Goal: Find specific page/section: Find specific page/section

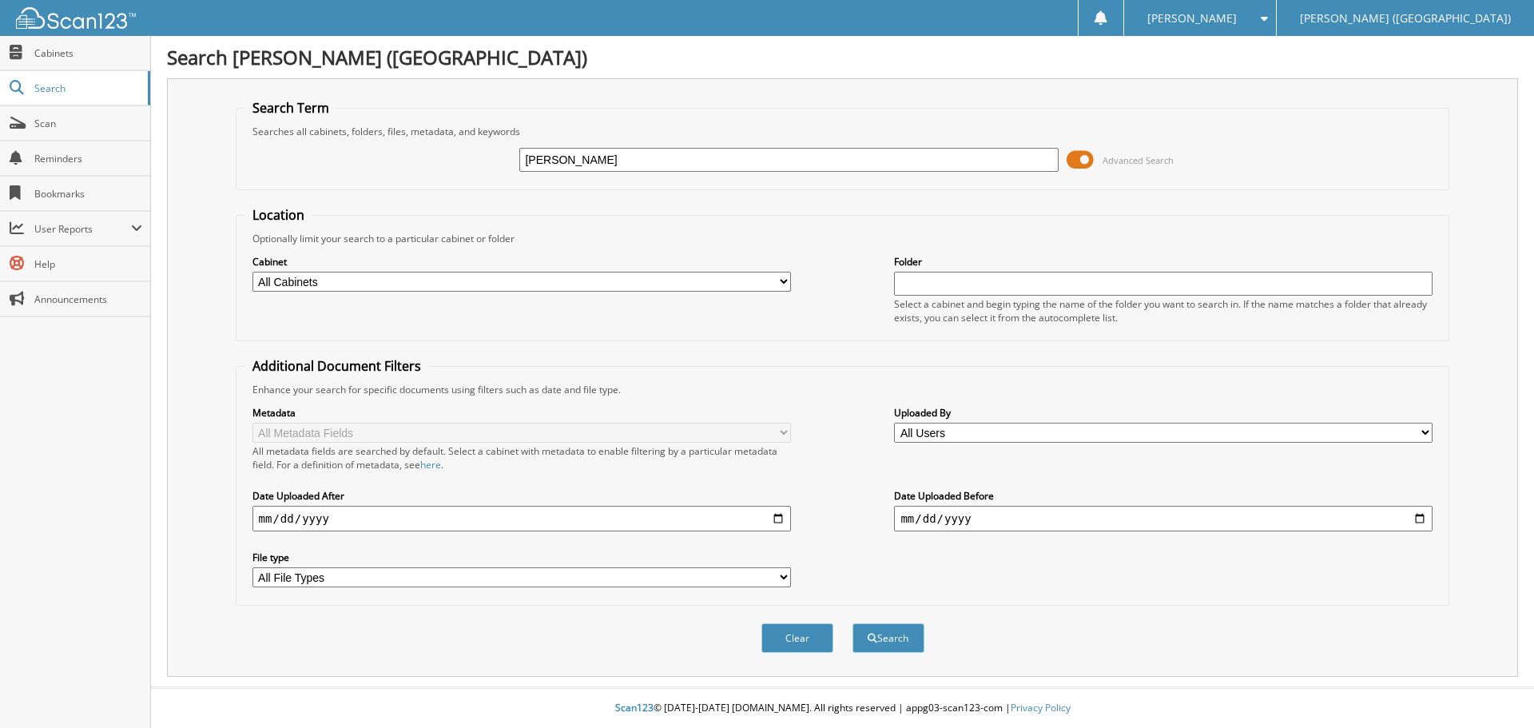
type input "DALLAS COLE"
click at [853, 623] on button "Search" at bounding box center [889, 638] width 72 height 30
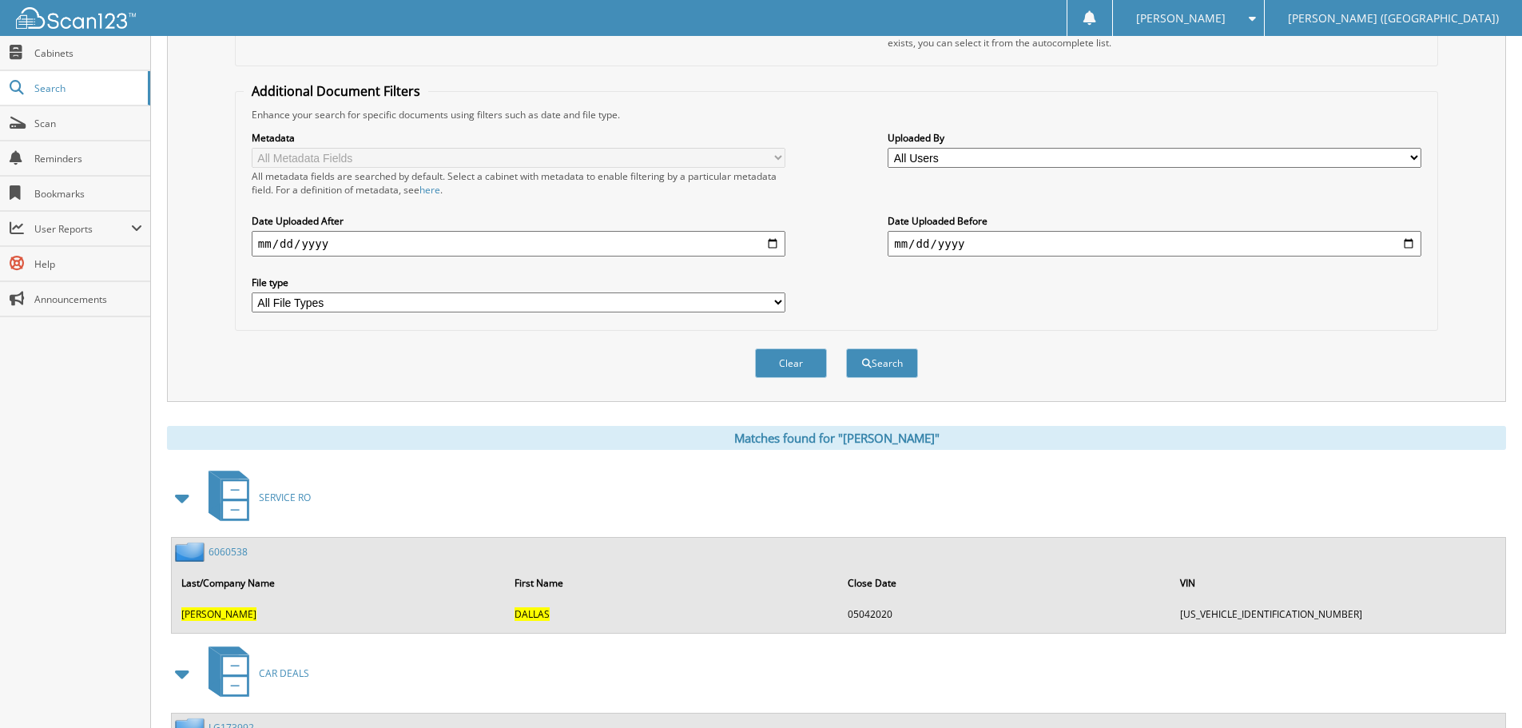
scroll to position [405, 0]
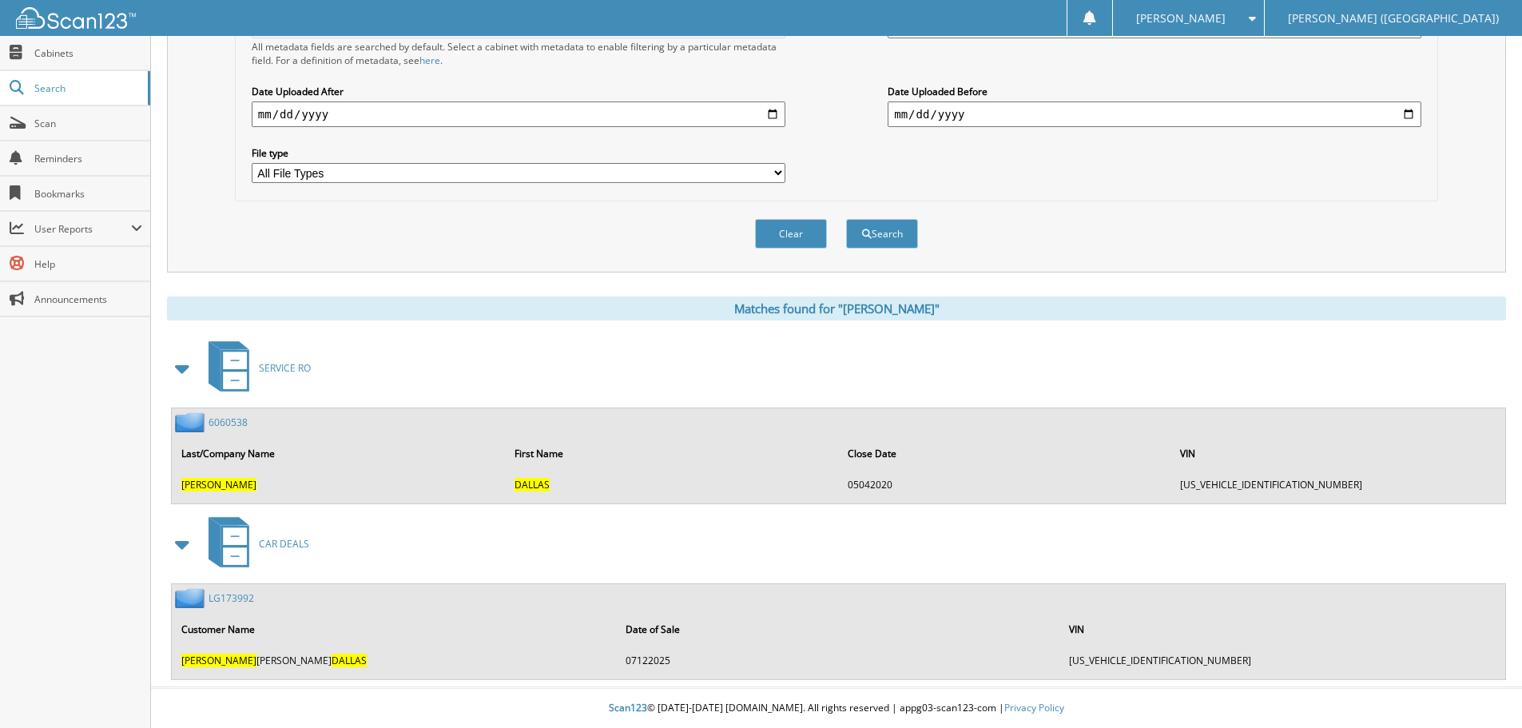
click at [239, 603] on link "LG173992" at bounding box center [232, 598] width 46 height 14
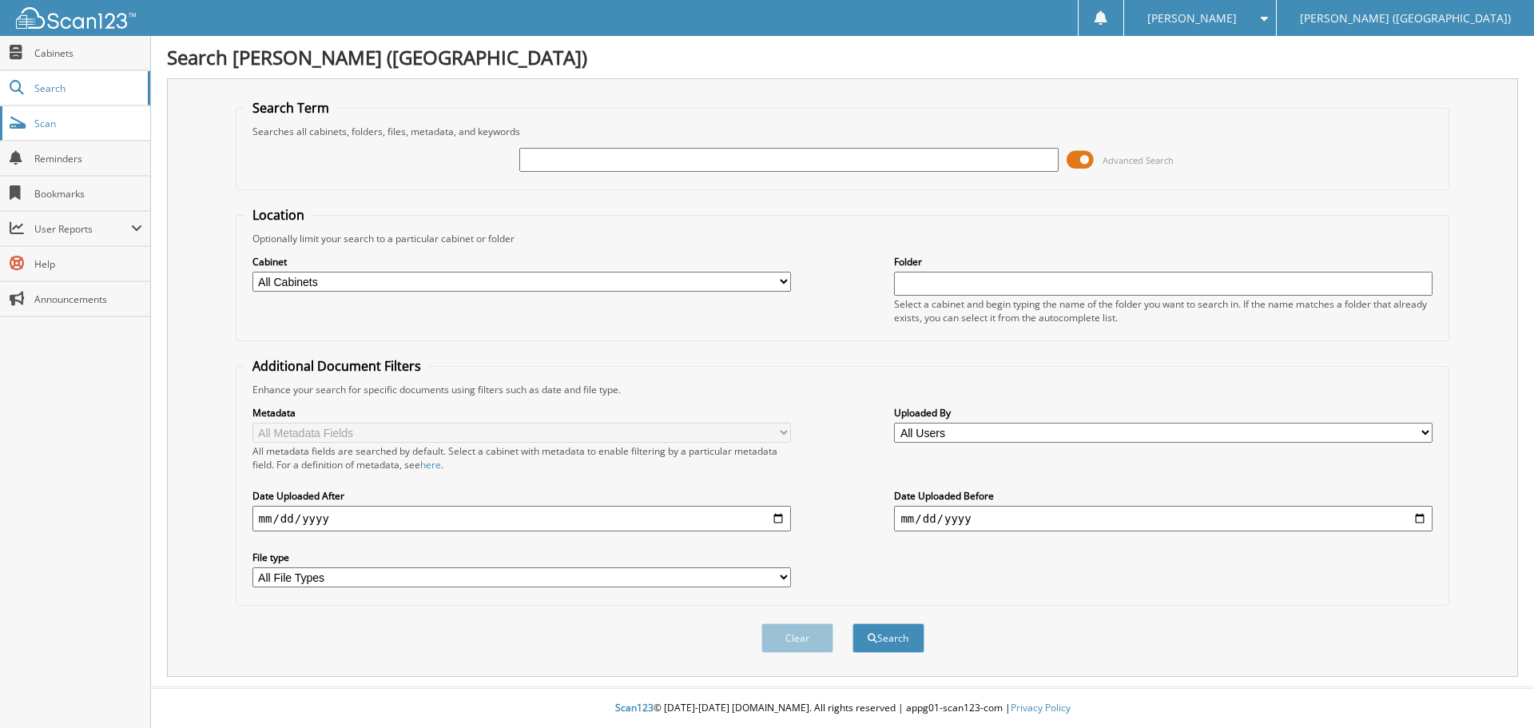
click at [78, 123] on span "Scan" at bounding box center [88, 124] width 108 height 14
type input "[PERSON_NAME]"
click at [853, 623] on button "Search" at bounding box center [889, 638] width 72 height 30
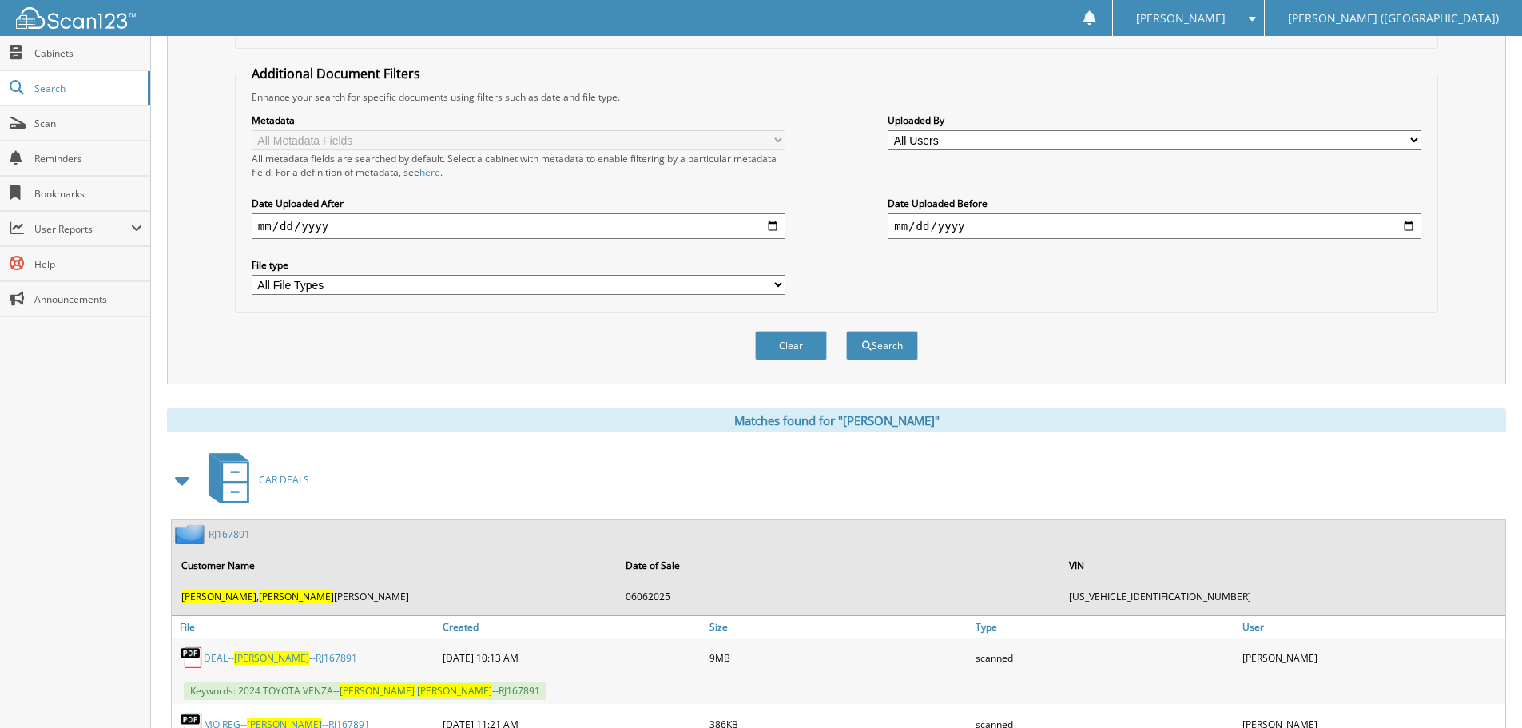
scroll to position [639, 0]
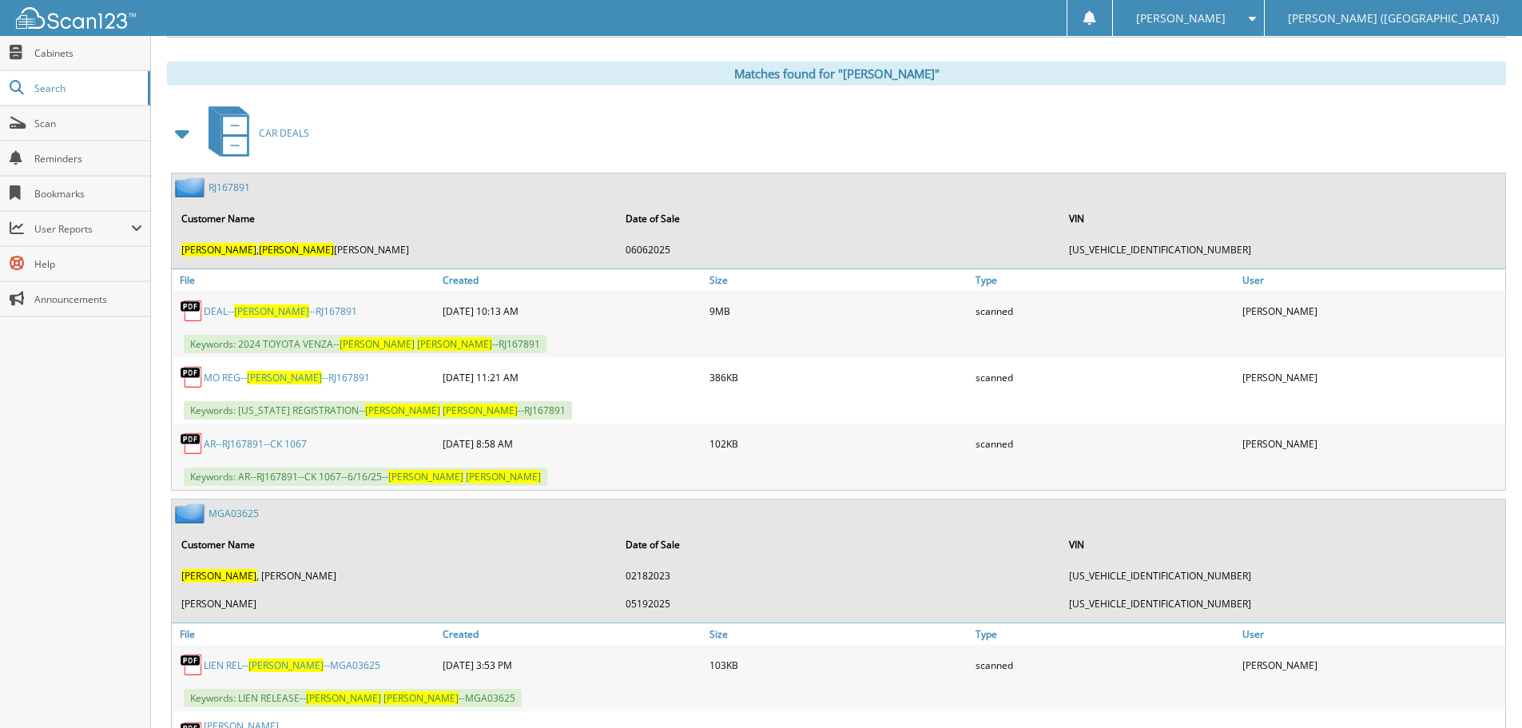
click at [241, 376] on link "MO REG-- JOHNSON --RJ167891" at bounding box center [287, 378] width 166 height 14
click at [260, 377] on span "JOHNSON" at bounding box center [284, 378] width 75 height 14
click at [292, 375] on link "MO REG-- JOHNSON --RJ167891" at bounding box center [287, 378] width 166 height 14
